Goal: Information Seeking & Learning: Learn about a topic

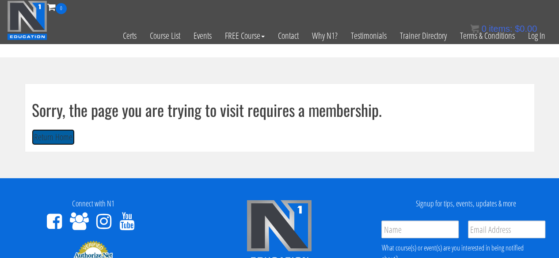
click at [68, 143] on button "Return Home" at bounding box center [53, 137] width 43 height 16
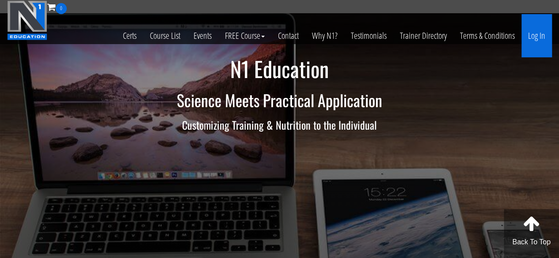
click at [527, 40] on link "Log In" at bounding box center [536, 35] width 30 height 43
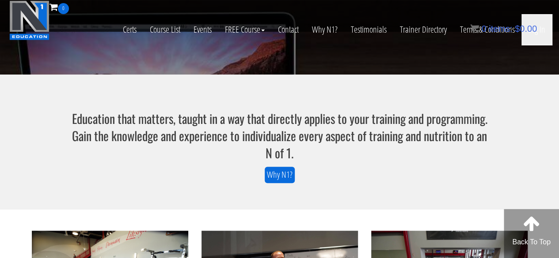
scroll to position [195, 0]
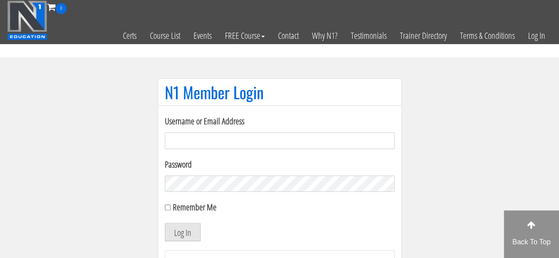
type input "sarahasmith513@gmail.com"
click at [175, 228] on button "Log In" at bounding box center [183, 232] width 36 height 19
click at [187, 229] on button "Log In" at bounding box center [183, 232] width 36 height 19
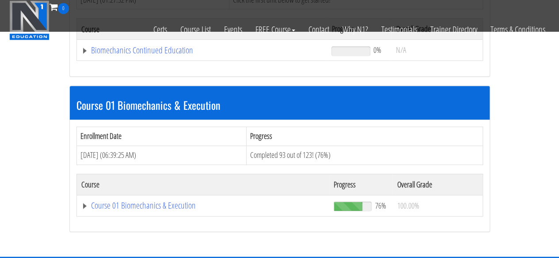
scroll to position [205, 0]
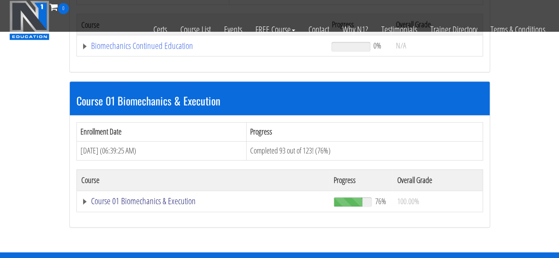
click at [142, 50] on link "Course 01 Biomechanics & Execution" at bounding box center [202, 46] width 242 height 9
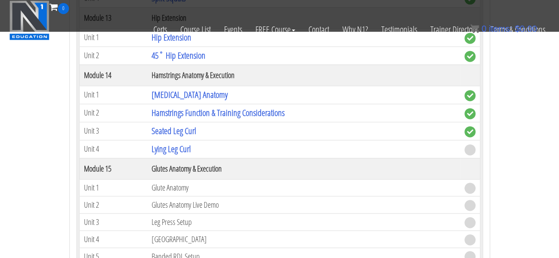
scroll to position [2277, 0]
click at [185, 144] on link "Lying Leg Curl" at bounding box center [170, 150] width 39 height 12
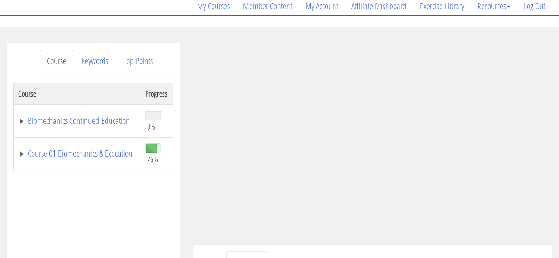
scroll to position [112, 0]
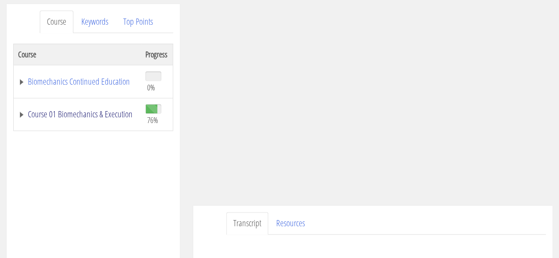
click at [93, 112] on link "Course 01 Biomechanics & Execution" at bounding box center [77, 114] width 118 height 9
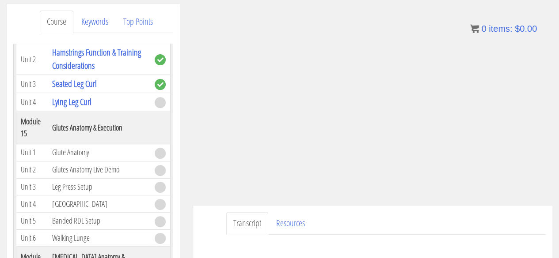
scroll to position [2643, 0]
click at [84, 22] on link "Keywords" at bounding box center [94, 22] width 41 height 23
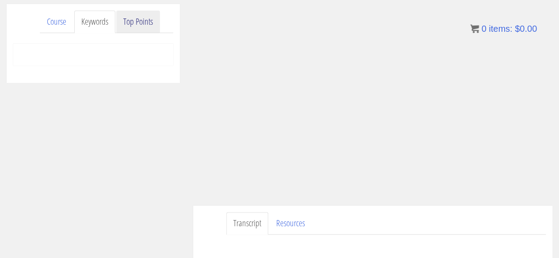
click at [134, 22] on link "Top Points" at bounding box center [138, 22] width 44 height 23
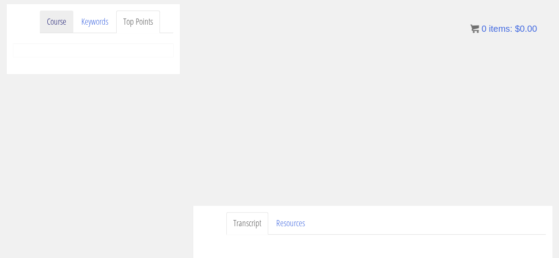
click at [60, 20] on link "Course" at bounding box center [57, 22] width 34 height 23
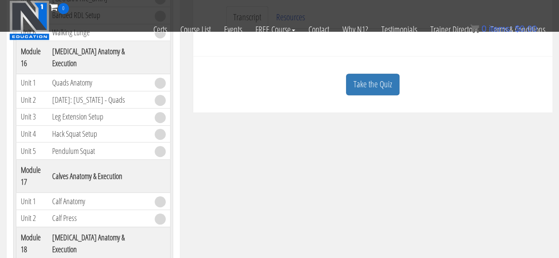
scroll to position [263, 0]
click at [399, 74] on div "Take the Quiz" at bounding box center [373, 84] width 346 height 43
click at [393, 78] on link "Take the Quiz" at bounding box center [372, 84] width 53 height 22
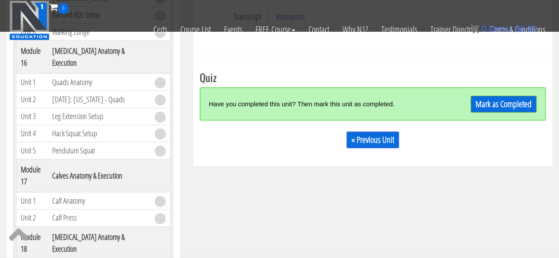
click at [487, 94] on div "Mark as Completed" at bounding box center [493, 103] width 86 height 19
click at [487, 98] on link "Mark as Completed" at bounding box center [503, 104] width 66 height 17
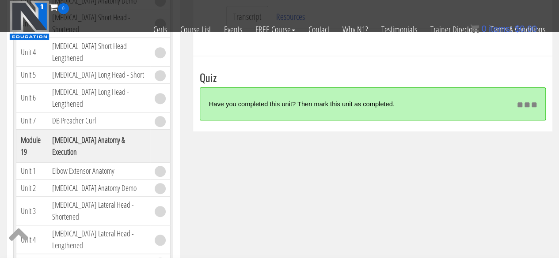
scroll to position [2932, 0]
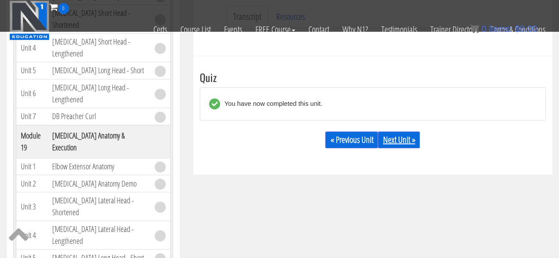
click at [389, 143] on link "Next Unit »" at bounding box center [399, 140] width 42 height 17
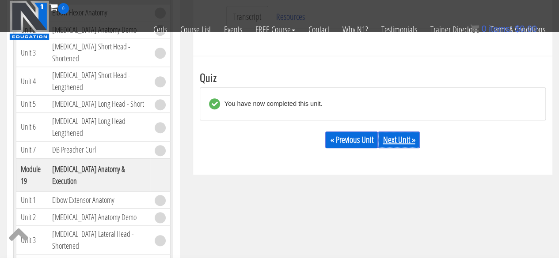
scroll to position [2898, 0]
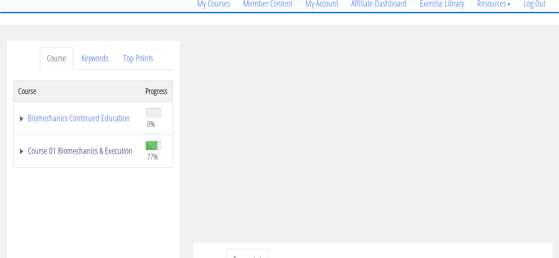
click at [106, 147] on link "Course 01 Biomechanics & Execution" at bounding box center [77, 151] width 118 height 9
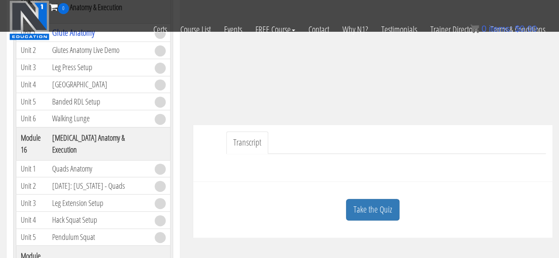
scroll to position [168, 0]
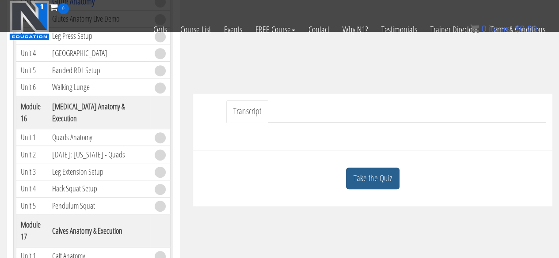
click at [387, 185] on link "Take the Quiz" at bounding box center [372, 179] width 53 height 22
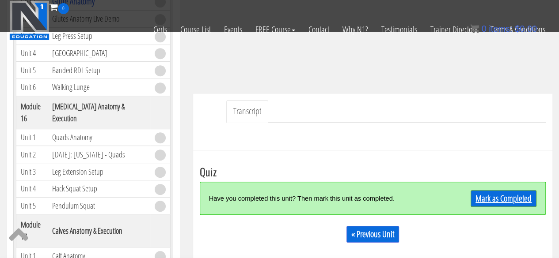
click at [501, 192] on link "Mark as Completed" at bounding box center [503, 198] width 66 height 17
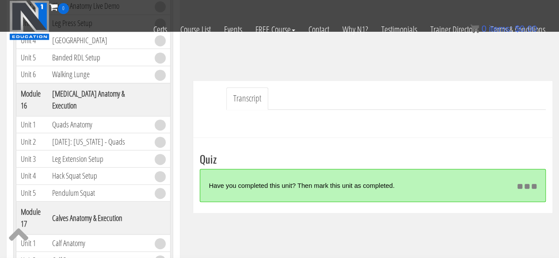
scroll to position [225, 0]
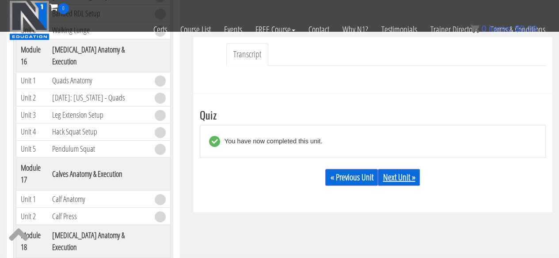
click at [410, 178] on link "Next Unit »" at bounding box center [399, 177] width 42 height 17
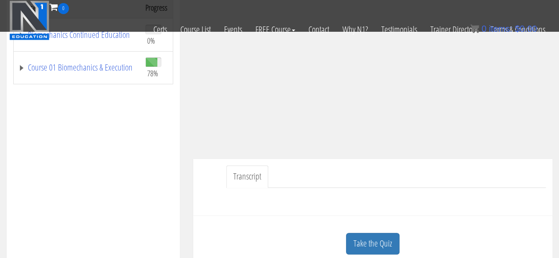
scroll to position [237, 0]
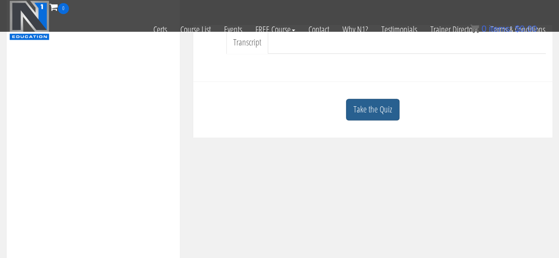
click at [390, 110] on link "Take the Quiz" at bounding box center [372, 110] width 53 height 22
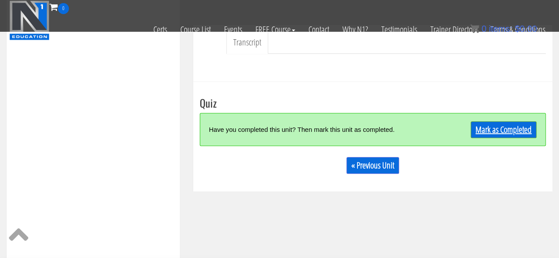
click at [472, 125] on link "Mark as Completed" at bounding box center [503, 129] width 66 height 17
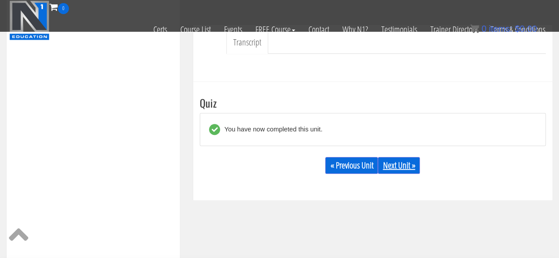
click at [410, 167] on link "Next Unit »" at bounding box center [399, 165] width 42 height 17
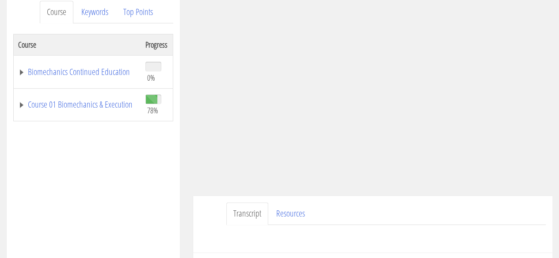
scroll to position [122, 0]
click at [92, 100] on link "Course 01 Biomechanics & Execution" at bounding box center [77, 104] width 118 height 9
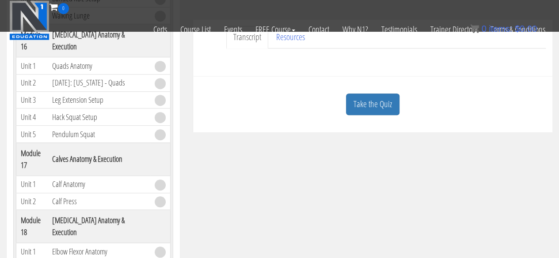
scroll to position [243, 0]
click at [369, 110] on link "Take the Quiz" at bounding box center [372, 104] width 53 height 22
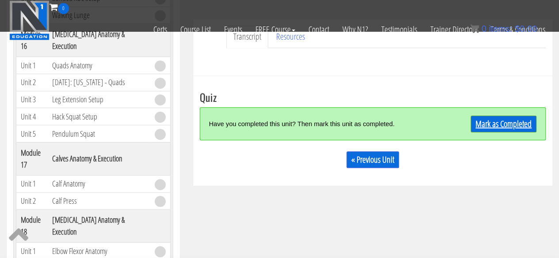
click at [479, 119] on link "Mark as Completed" at bounding box center [503, 124] width 66 height 17
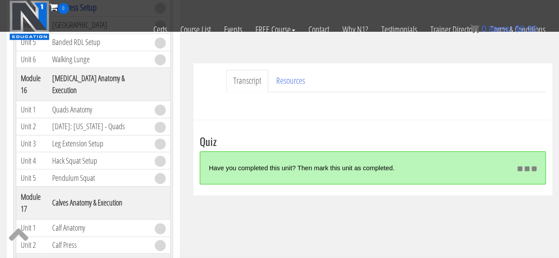
scroll to position [205, 0]
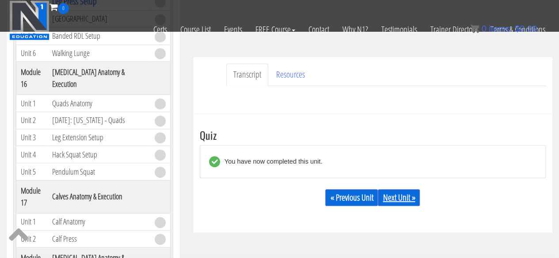
click at [391, 194] on link "Next Unit »" at bounding box center [399, 197] width 42 height 17
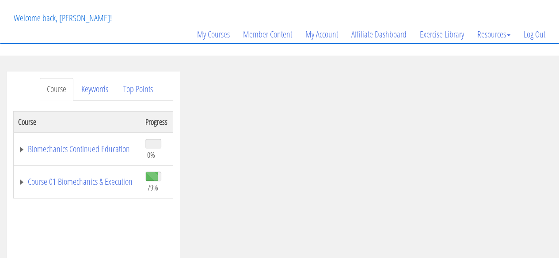
scroll to position [52, 0]
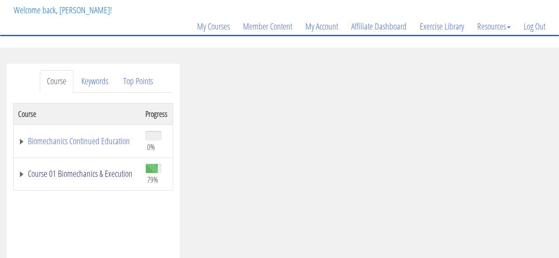
click at [85, 174] on link "Course 01 Biomechanics & Execution" at bounding box center [77, 174] width 118 height 9
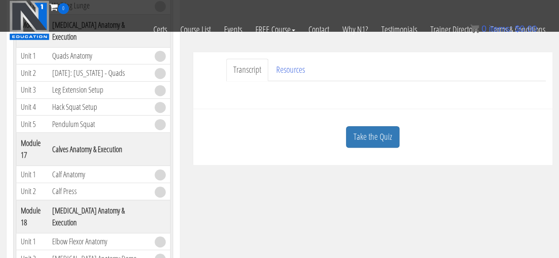
scroll to position [215, 0]
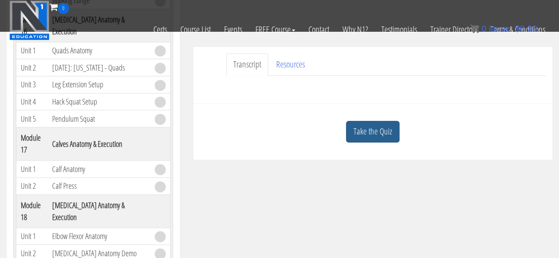
click at [376, 137] on link "Take the Quiz" at bounding box center [372, 132] width 53 height 22
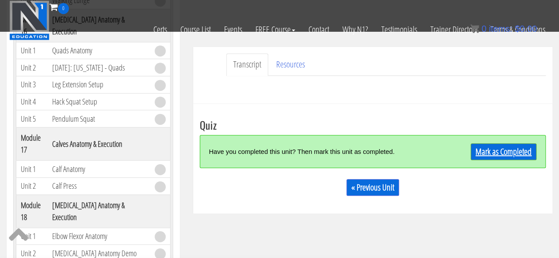
click at [484, 156] on link "Mark as Completed" at bounding box center [503, 152] width 66 height 17
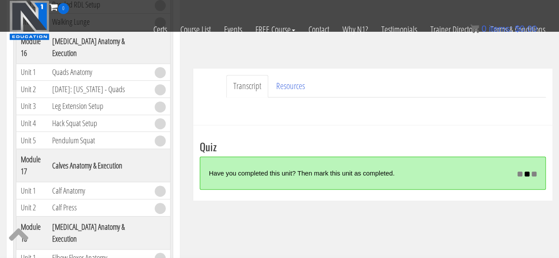
scroll to position [195, 0]
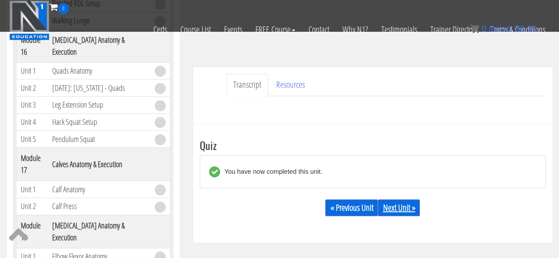
click at [403, 207] on link "Next Unit »" at bounding box center [399, 208] width 42 height 17
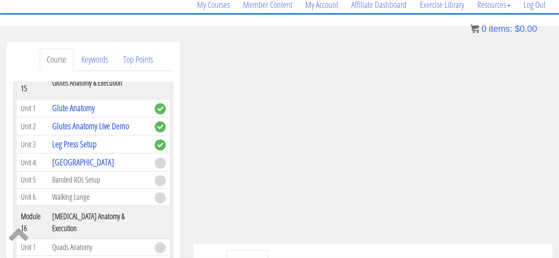
scroll to position [75, 0]
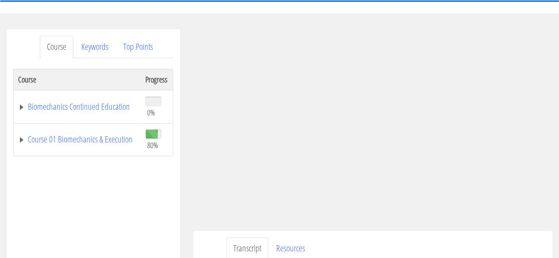
scroll to position [86, 0]
click at [70, 136] on link "Course 01 Biomechanics & Execution" at bounding box center [77, 140] width 118 height 9
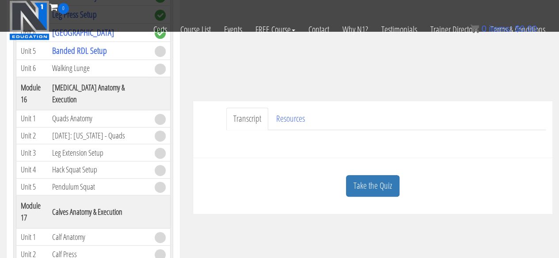
scroll to position [190, 0]
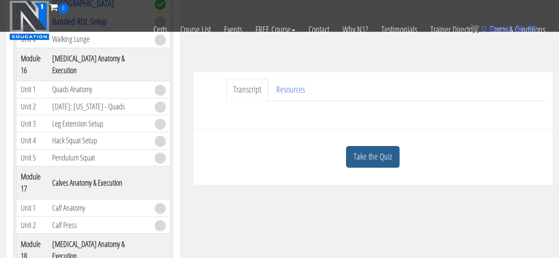
click at [383, 152] on link "Take the Quiz" at bounding box center [372, 157] width 53 height 22
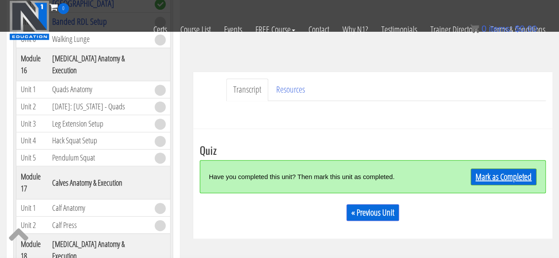
click at [483, 171] on link "Mark as Completed" at bounding box center [503, 177] width 66 height 17
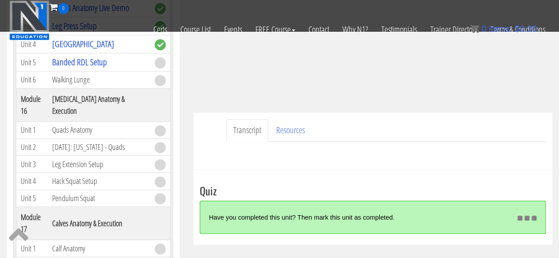
scroll to position [247, 0]
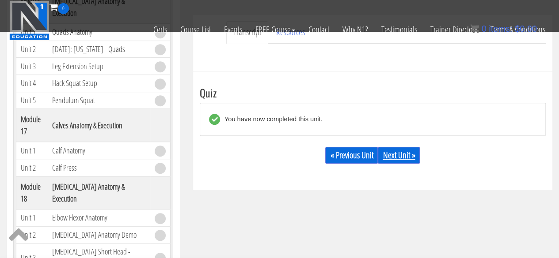
click at [385, 153] on link "Next Unit »" at bounding box center [399, 155] width 42 height 17
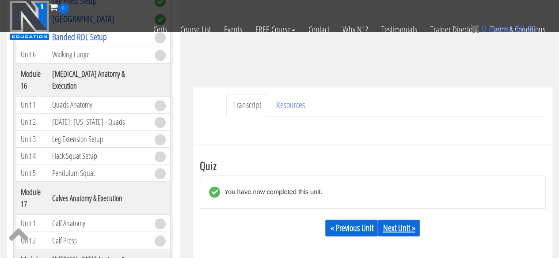
scroll to position [174, 0]
click at [402, 226] on link "Next Unit »" at bounding box center [399, 228] width 42 height 17
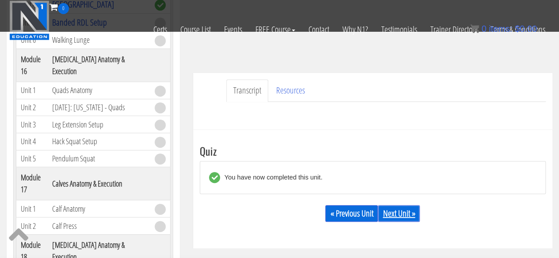
scroll to position [192, 0]
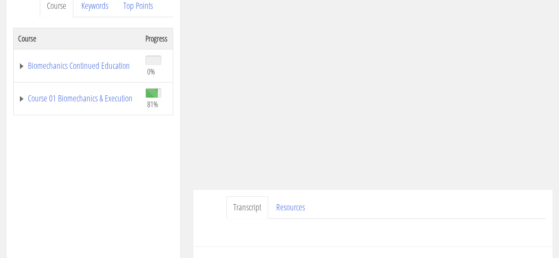
scroll to position [128, 0]
click at [79, 99] on link "Course 01 Biomechanics & Execution" at bounding box center [77, 98] width 118 height 9
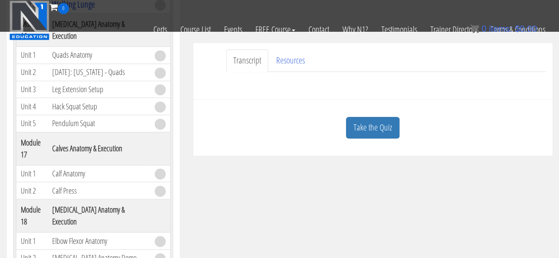
scroll to position [219, 0]
click at [389, 128] on link "Take the Quiz" at bounding box center [372, 128] width 53 height 22
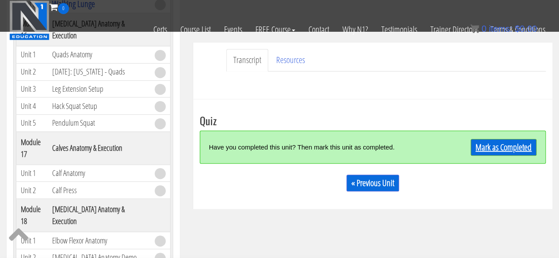
click at [501, 146] on link "Mark as Completed" at bounding box center [503, 147] width 66 height 17
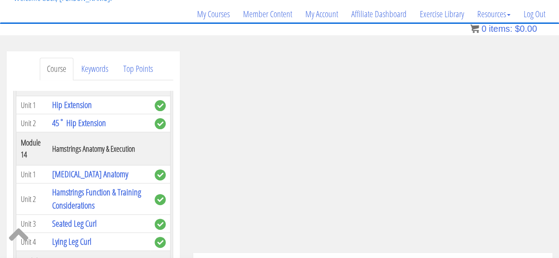
scroll to position [2550, 0]
click at [60, 133] on th "Hamstrings Anatomy & Execution" at bounding box center [99, 149] width 102 height 33
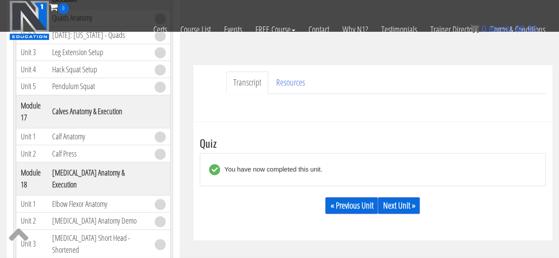
scroll to position [202, 0]
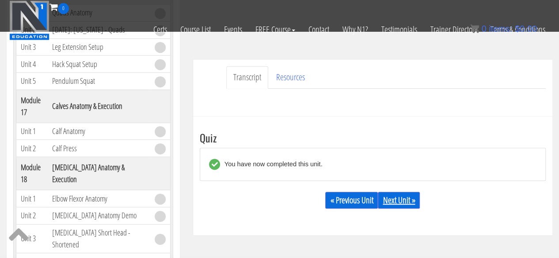
click at [393, 204] on link "Next Unit »" at bounding box center [399, 200] width 42 height 17
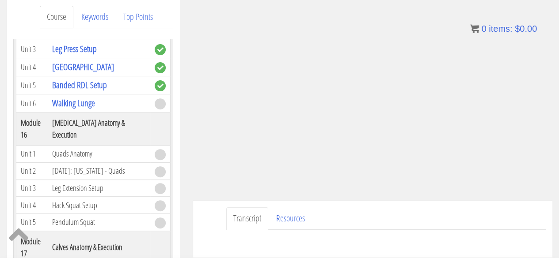
scroll to position [117, 0]
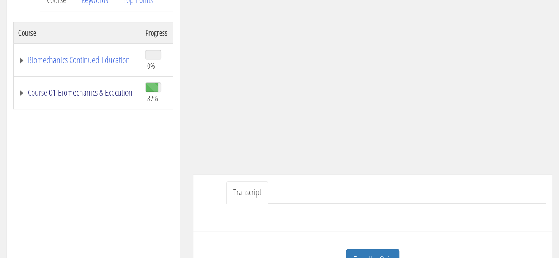
click at [75, 88] on link "Course 01 Biomechanics & Execution" at bounding box center [77, 92] width 118 height 9
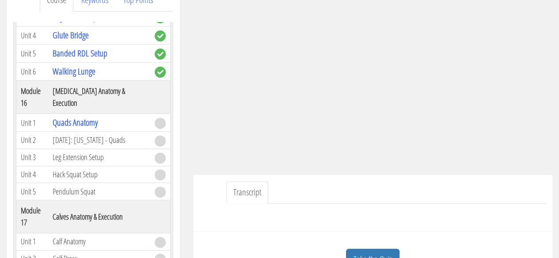
scroll to position [2806, 0]
